Goal: Navigation & Orientation: Find specific page/section

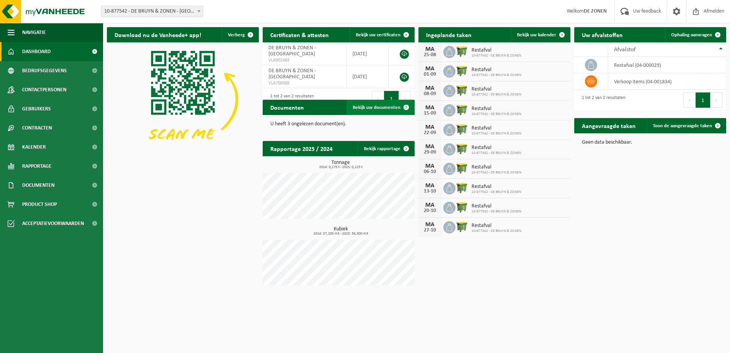
click at [373, 106] on span "Bekijk uw documenten" at bounding box center [377, 107] width 48 height 5
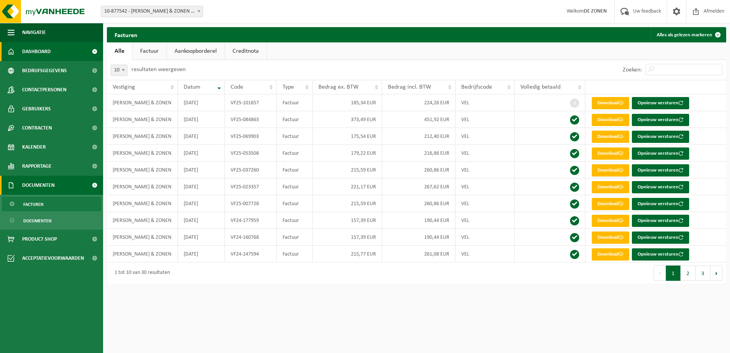
click at [29, 50] on span "Dashboard" at bounding box center [36, 51] width 29 height 19
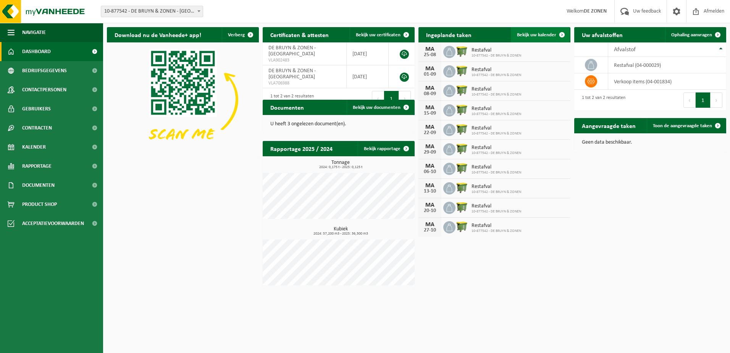
click at [523, 39] on link "Bekijk uw kalender" at bounding box center [540, 34] width 59 height 15
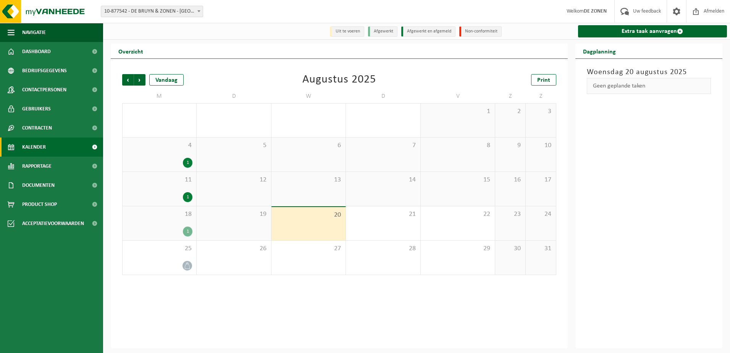
click at [188, 222] on div "18 1" at bounding box center [160, 223] width 74 height 34
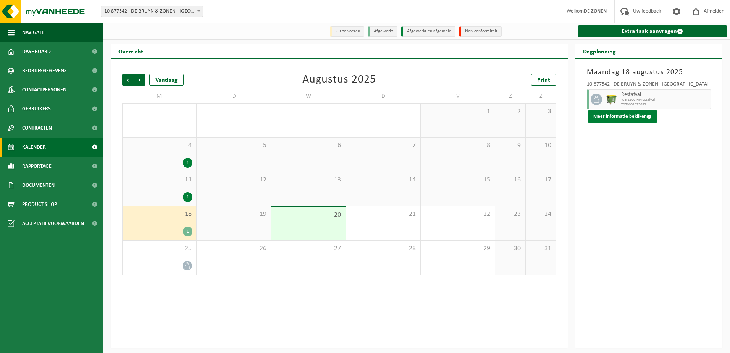
click at [644, 116] on button "Meer informatie bekijken" at bounding box center [622, 116] width 70 height 12
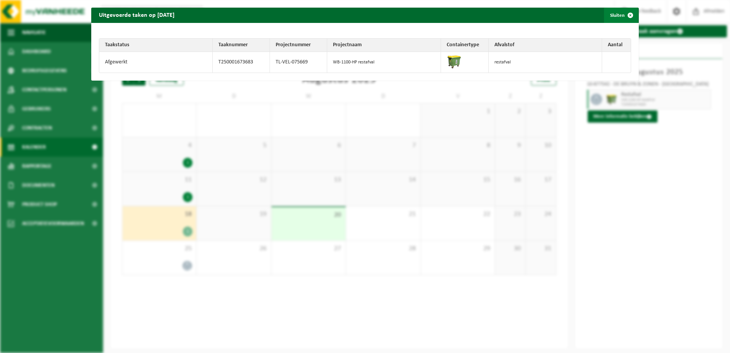
click at [628, 16] on span "button" at bounding box center [630, 15] width 15 height 15
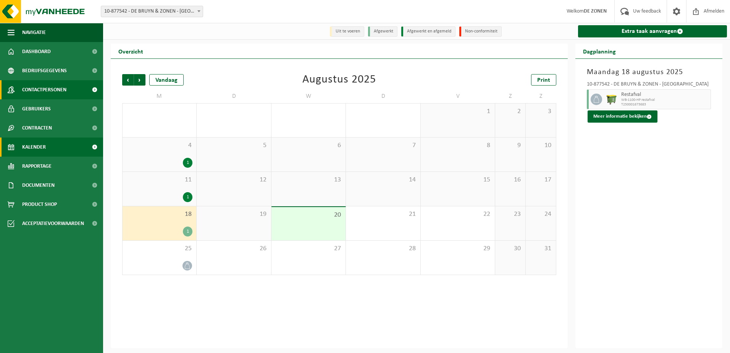
click at [48, 92] on span "Contactpersonen" at bounding box center [44, 89] width 44 height 19
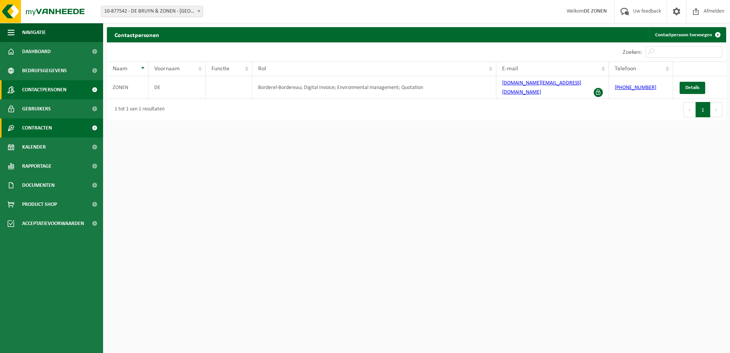
click at [37, 126] on span "Contracten" at bounding box center [37, 127] width 30 height 19
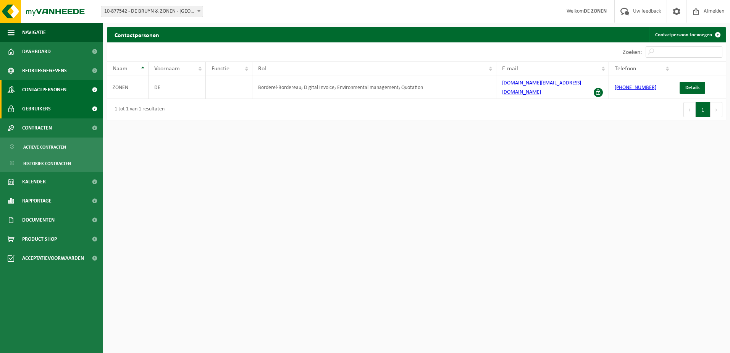
click at [51, 104] on link "Gebruikers" at bounding box center [51, 108] width 103 height 19
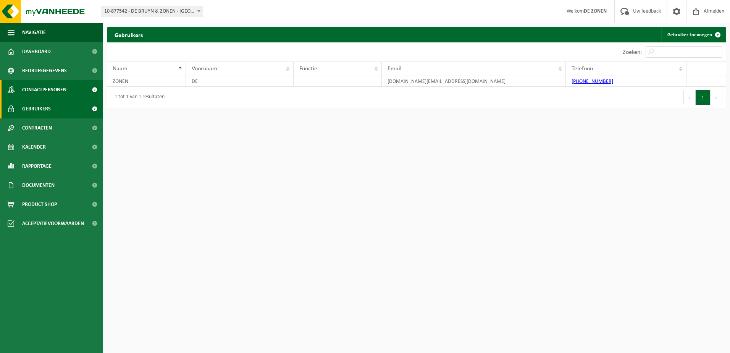
click at [49, 91] on span "Contactpersonen" at bounding box center [44, 89] width 44 height 19
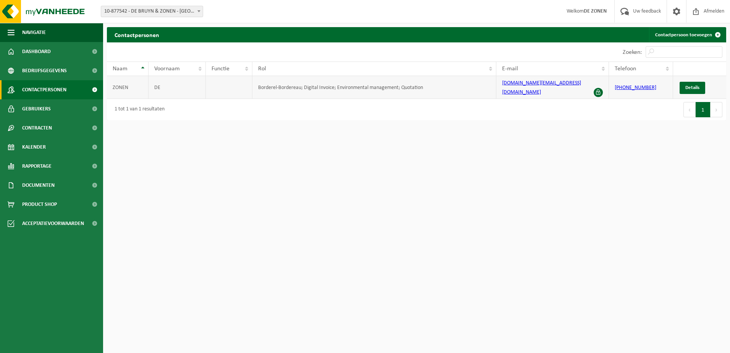
click at [686, 91] on td "Details" at bounding box center [699, 87] width 53 height 23
click at [686, 85] on span "Details" at bounding box center [692, 87] width 14 height 5
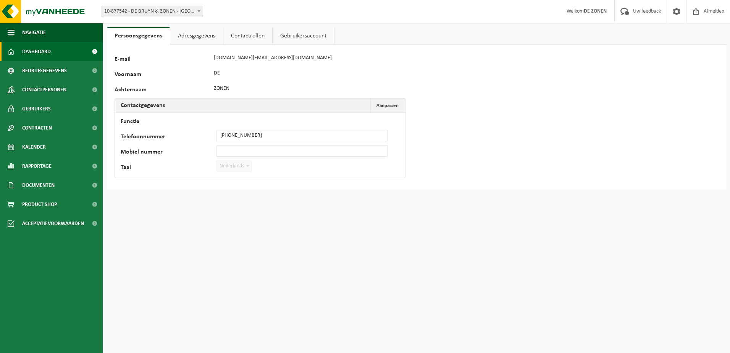
click at [50, 52] on span "Dashboard" at bounding box center [36, 51] width 29 height 19
